Goal: Task Accomplishment & Management: Complete application form

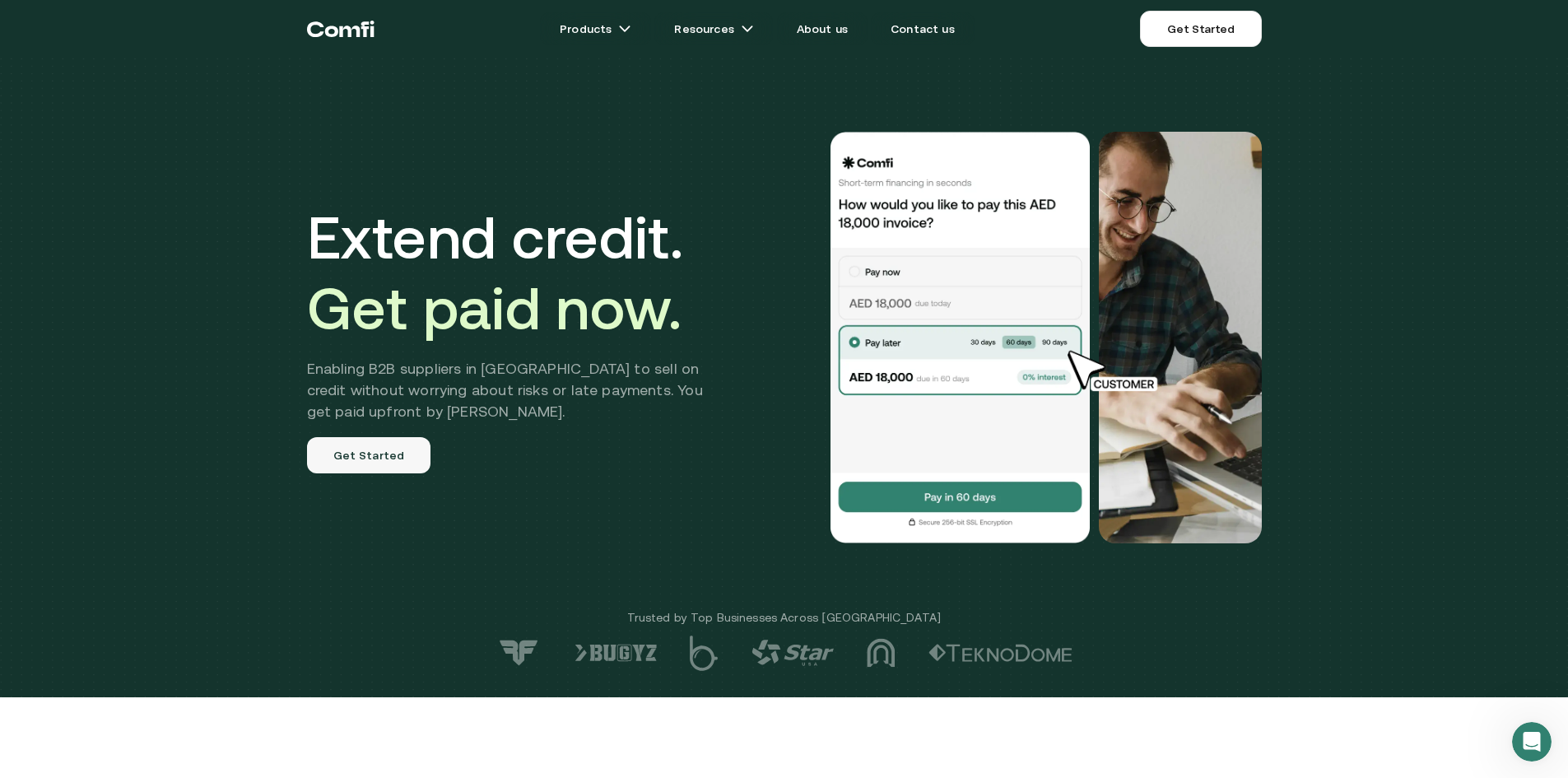
click at [384, 465] on link "Get Started" at bounding box center [369, 456] width 124 height 36
click at [944, 498] on img at bounding box center [960, 337] width 263 height 412
click at [368, 460] on link "Get Started" at bounding box center [369, 456] width 124 height 36
